Goal: Navigation & Orientation: Find specific page/section

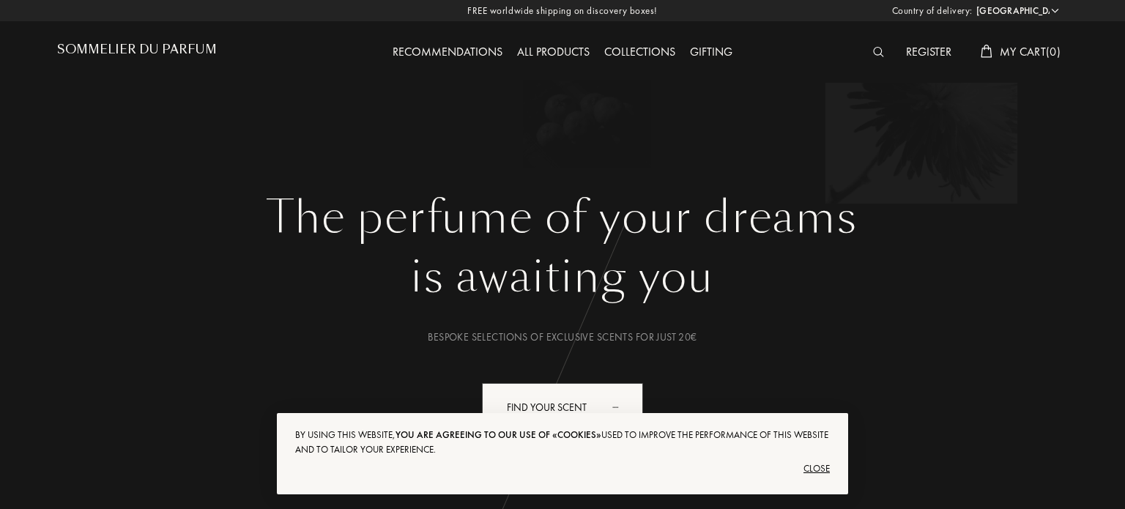
select select "ES"
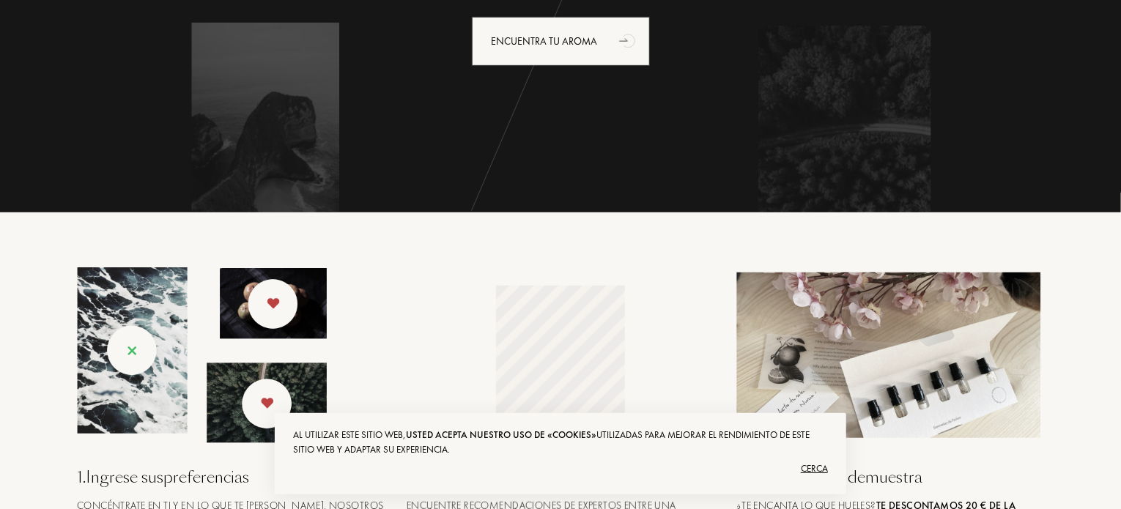
scroll to position [513, 0]
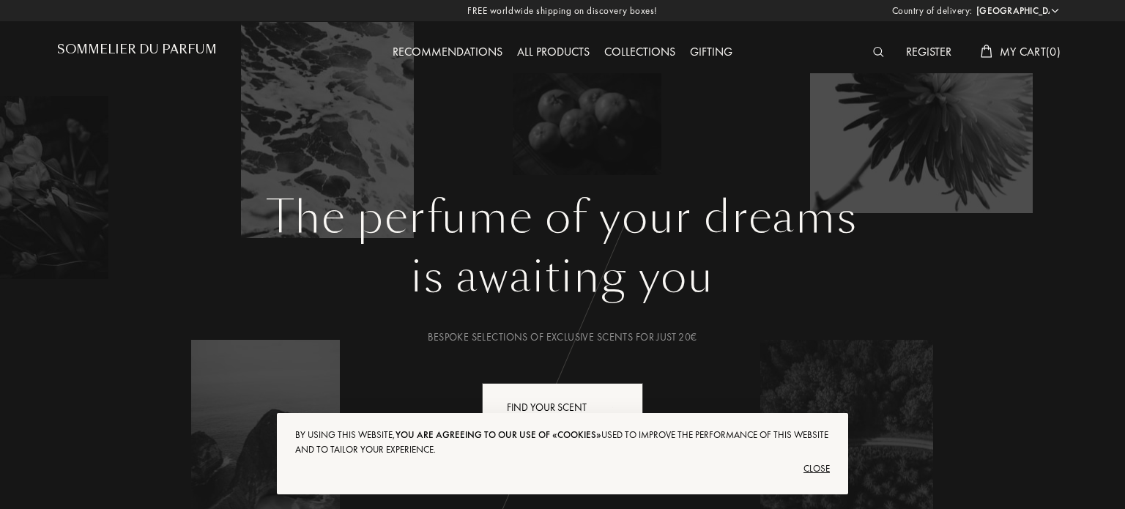
select select "ES"
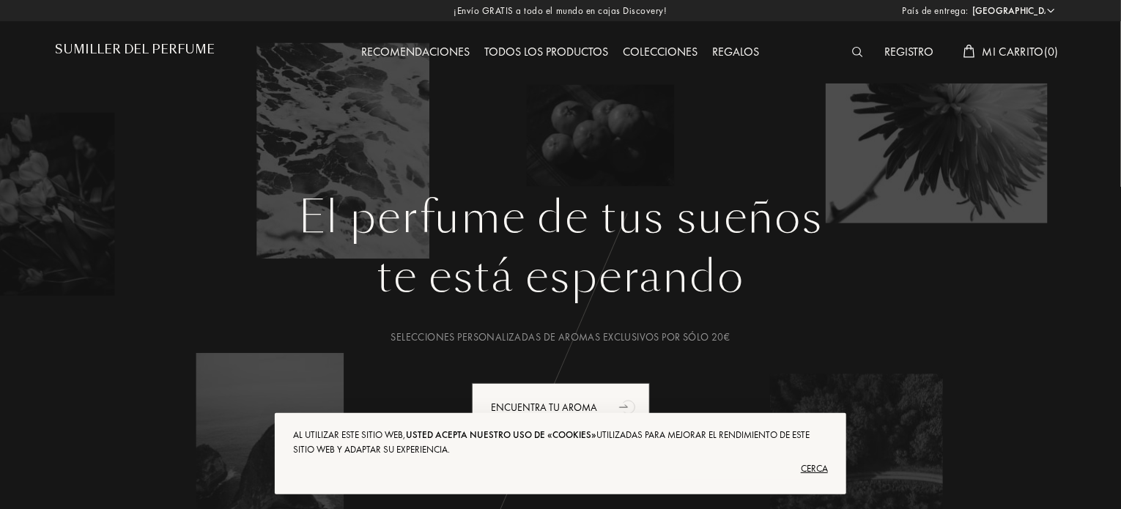
click at [811, 465] on font "Cerca" at bounding box center [814, 468] width 27 height 12
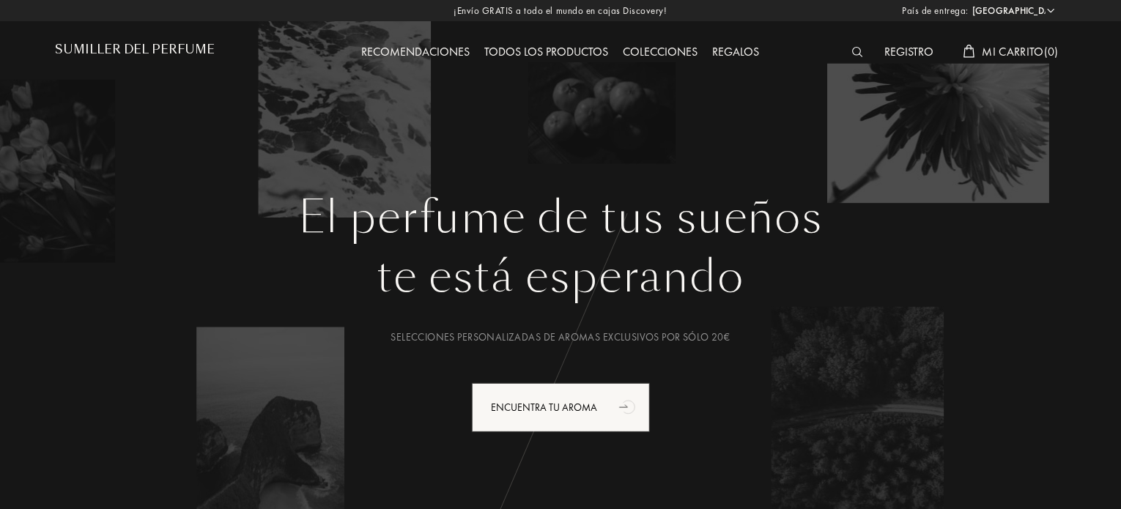
click at [845, 43] on div at bounding box center [860, 52] width 33 height 19
